Goal: Register for event/course

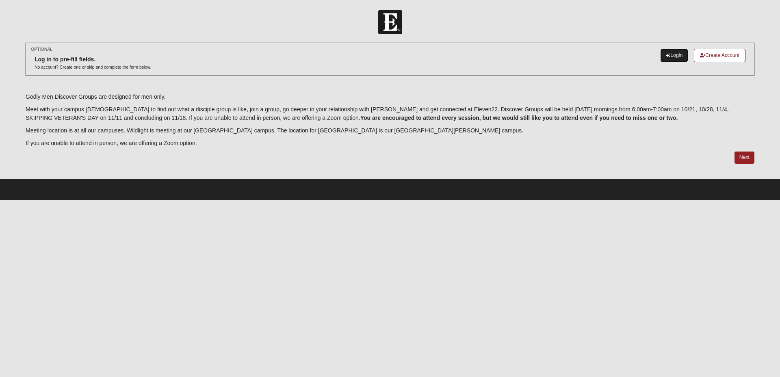
click at [674, 52] on link "Login" at bounding box center [674, 55] width 28 height 13
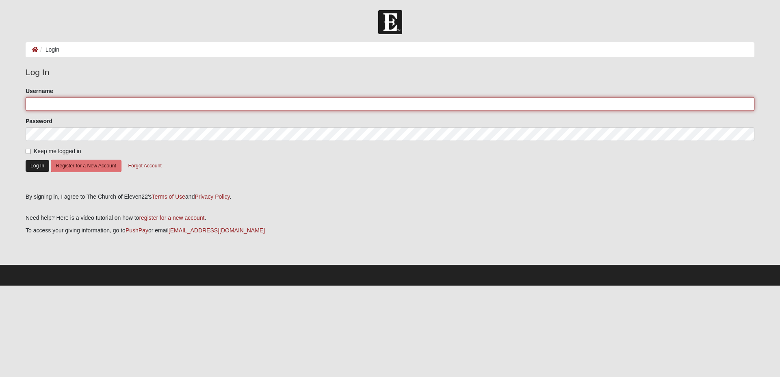
type input "RobertLessen2025"
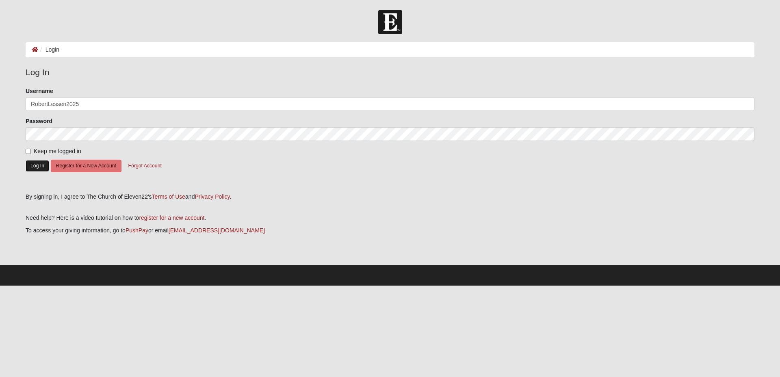
click at [33, 165] on button "Log In" at bounding box center [38, 166] width 24 height 12
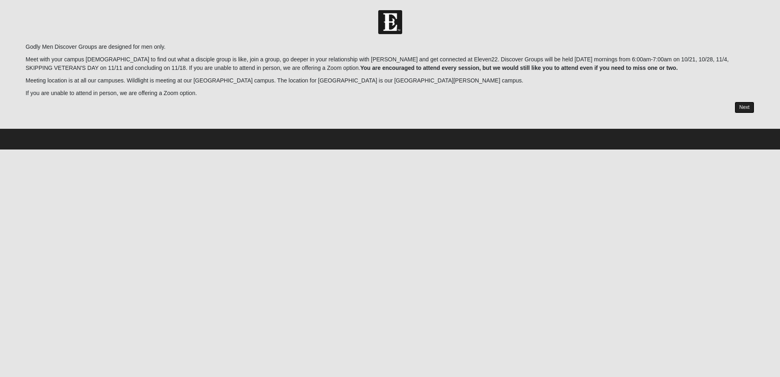
click at [744, 110] on link "Next" at bounding box center [745, 108] width 20 height 12
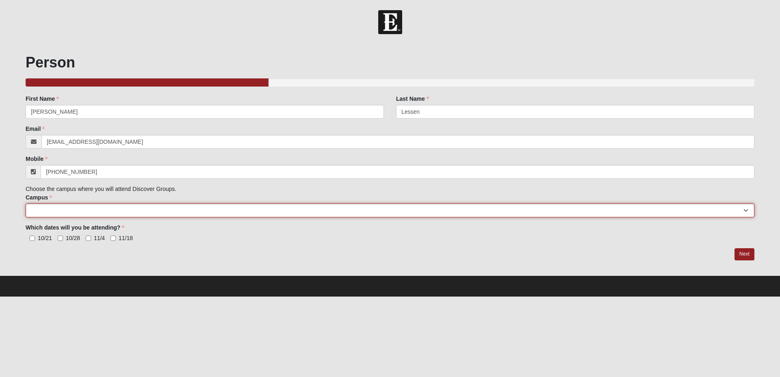
click at [85, 209] on select "Arlington Baymeadows College Park Orlando (Coming Soon) Eleven22 Online Fleming…" at bounding box center [390, 211] width 729 height 14
select select "15"
click at [26, 204] on select "Arlington Baymeadows College Park Orlando (Coming Soon) Eleven22 Online Fleming…" at bounding box center [390, 211] width 729 height 14
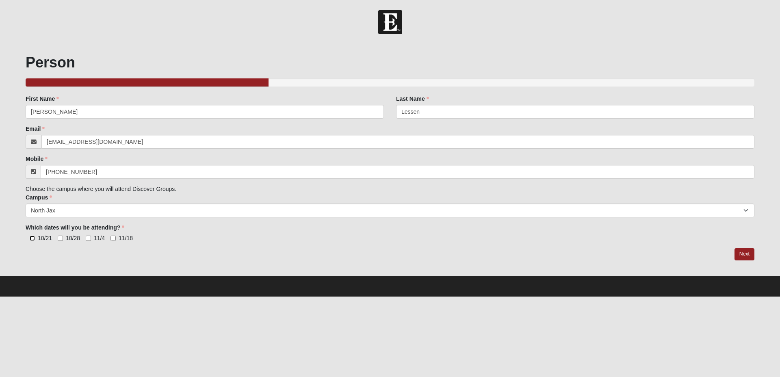
click at [31, 238] on input "10/21" at bounding box center [32, 238] width 5 height 5
checkbox input "true"
click at [60, 239] on input "10/28" at bounding box center [60, 238] width 5 height 5
checkbox input "true"
click at [88, 240] on input "11/4" at bounding box center [88, 238] width 5 height 5
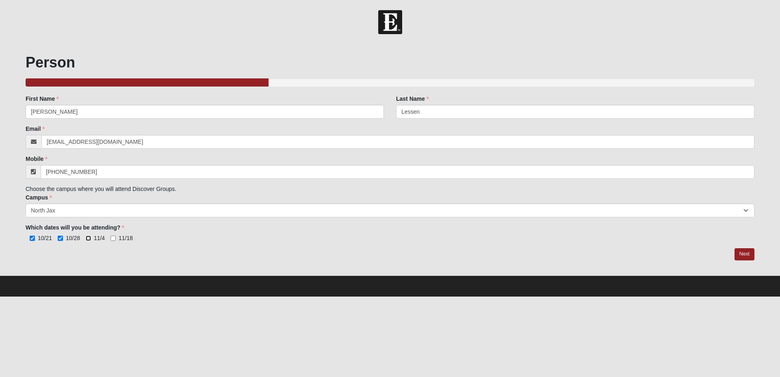
checkbox input "true"
click at [115, 241] on input "11/18" at bounding box center [113, 238] width 5 height 5
checkbox input "true"
click at [741, 256] on link "Next" at bounding box center [745, 254] width 20 height 12
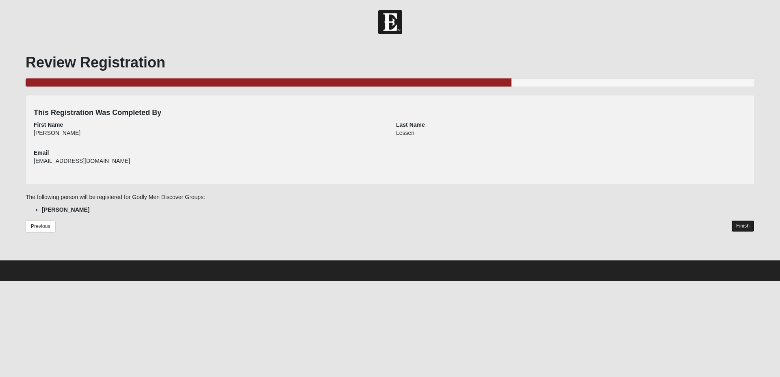
click at [743, 229] on link "Finish" at bounding box center [742, 226] width 23 height 12
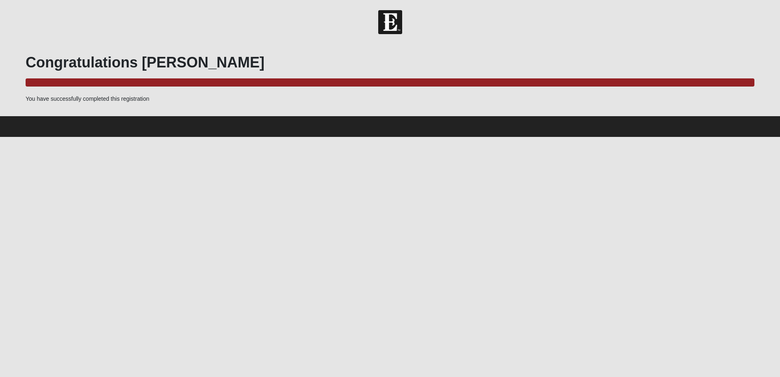
click at [387, 23] on img at bounding box center [390, 22] width 24 height 24
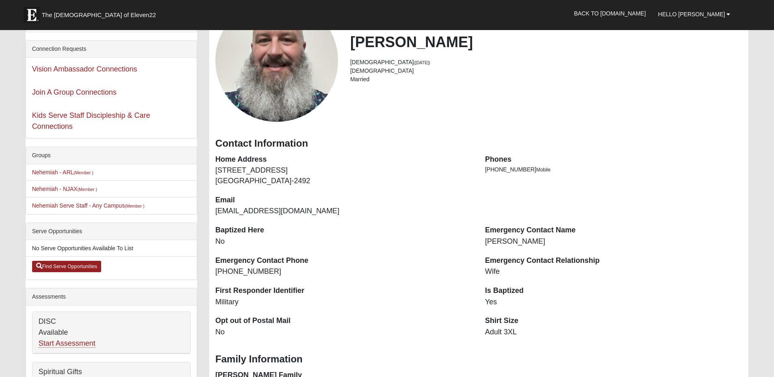
scroll to position [38, 0]
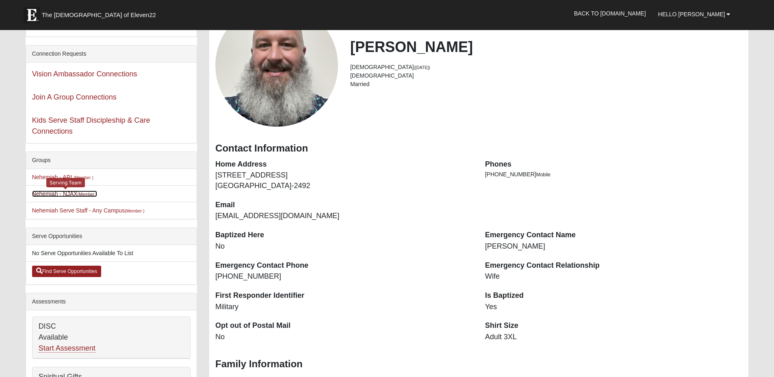
click at [53, 193] on link "Nehemiah - NJAX (Member )" at bounding box center [64, 194] width 65 height 7
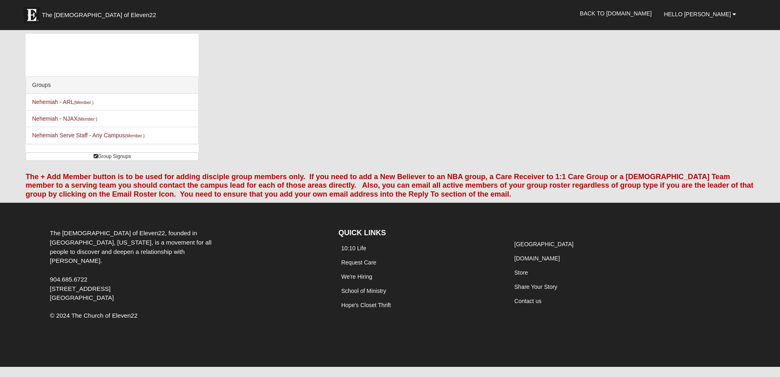
click at [237, 119] on div "Groups Nehemiah - ARL (Member ) Nehemiah - NJAX (Member ) Nehemiah Serve Staff …" at bounding box center [390, 100] width 741 height 133
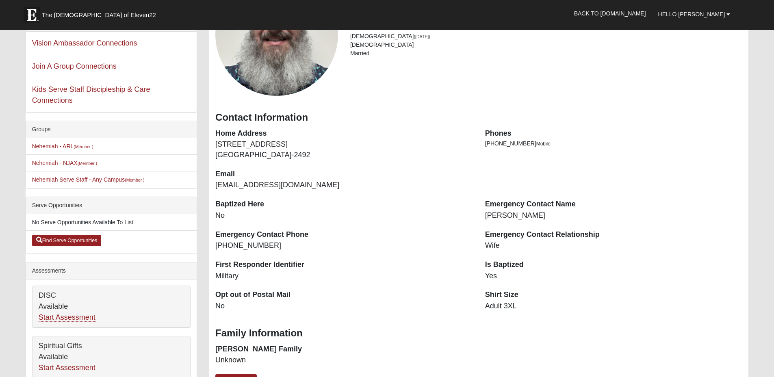
scroll to position [10, 0]
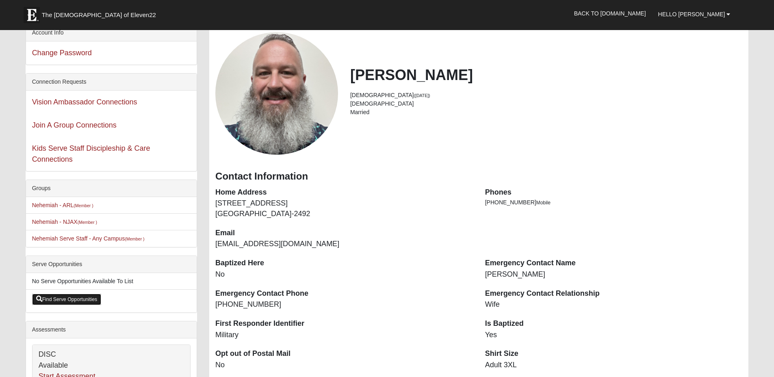
click at [56, 300] on link "Find Serve Opportunities" at bounding box center [66, 299] width 69 height 11
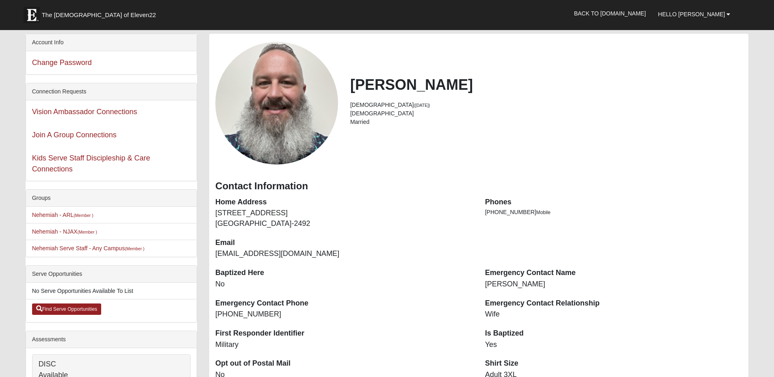
scroll to position [10, 0]
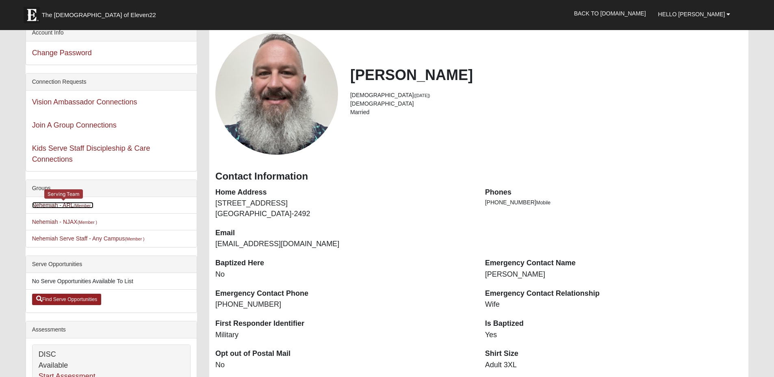
click at [55, 208] on link "Nehemiah - ARL (Member )" at bounding box center [62, 205] width 61 height 7
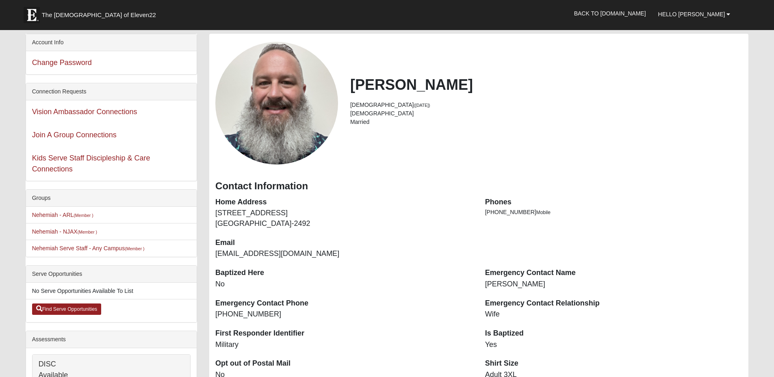
scroll to position [10, 0]
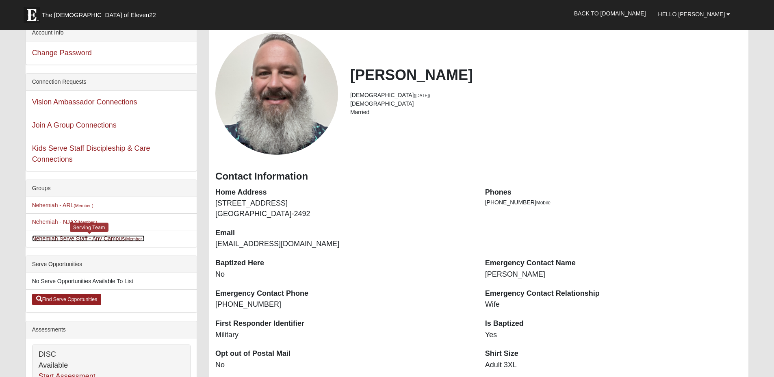
click at [78, 239] on link "Nehemiah Serve Staff - Any Campus (Member )" at bounding box center [88, 238] width 113 height 7
